Goal: Task Accomplishment & Management: Manage account settings

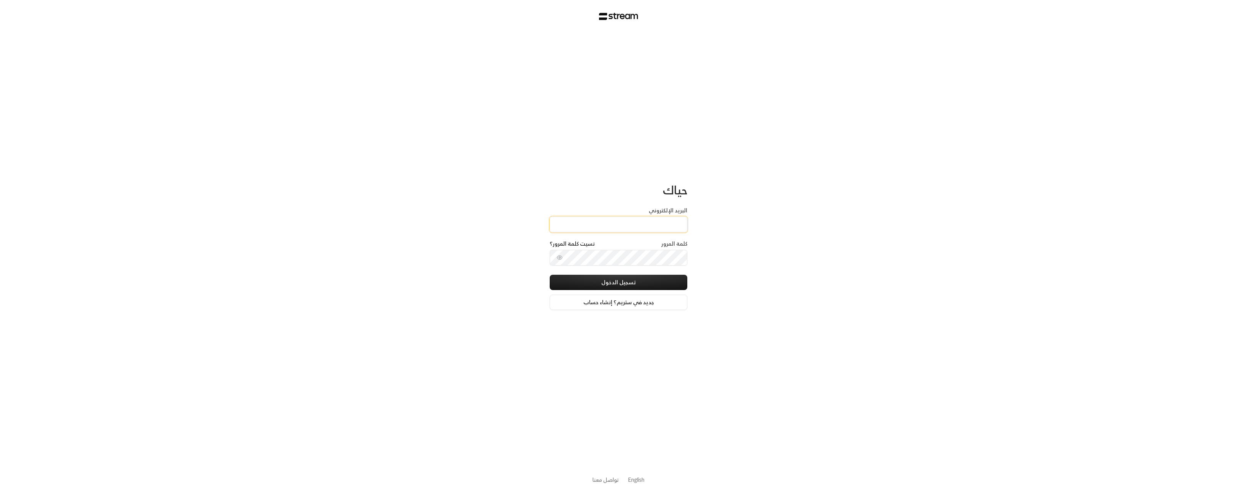
type input "[EMAIL_ADDRESS][DOMAIN_NAME]"
click at [615, 283] on button "تسجيل الدخول" at bounding box center [619, 282] width 138 height 15
type input "5"
type input "0"
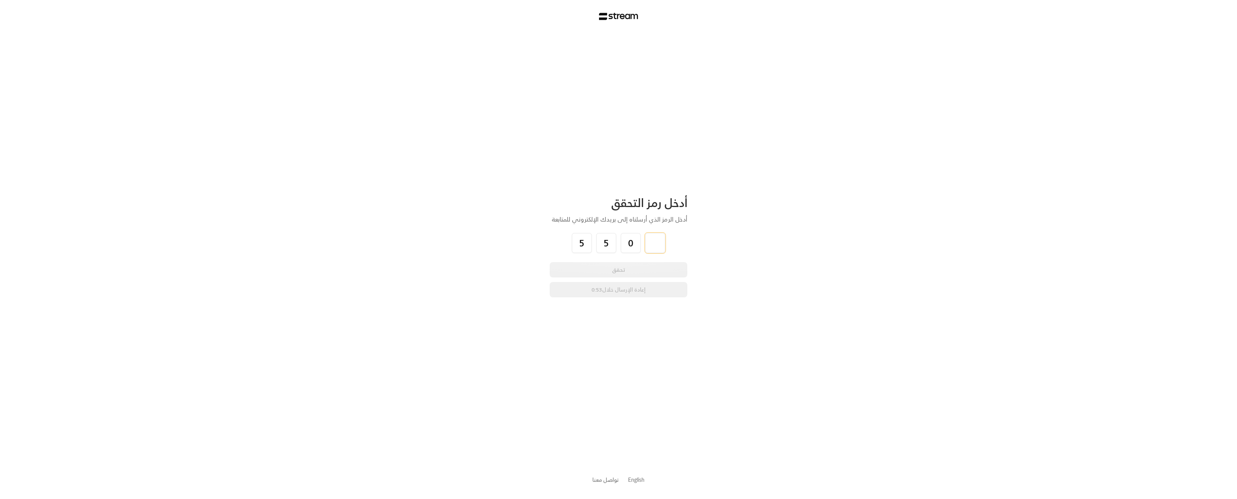
type input "4"
